Goal: Find specific page/section: Find specific page/section

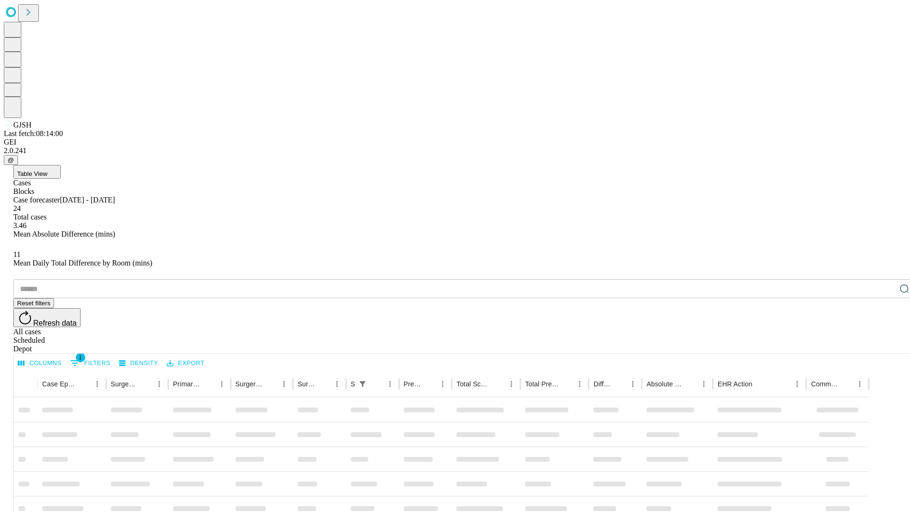
click at [886, 345] on div "Depot" at bounding box center [464, 349] width 903 height 9
